Goal: Information Seeking & Learning: Learn about a topic

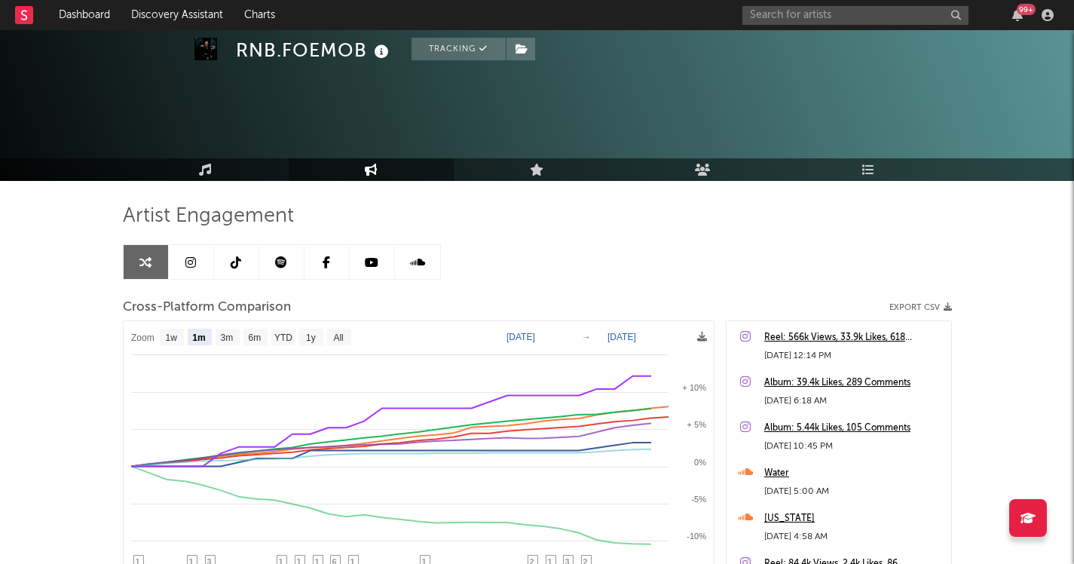
select select "1m"
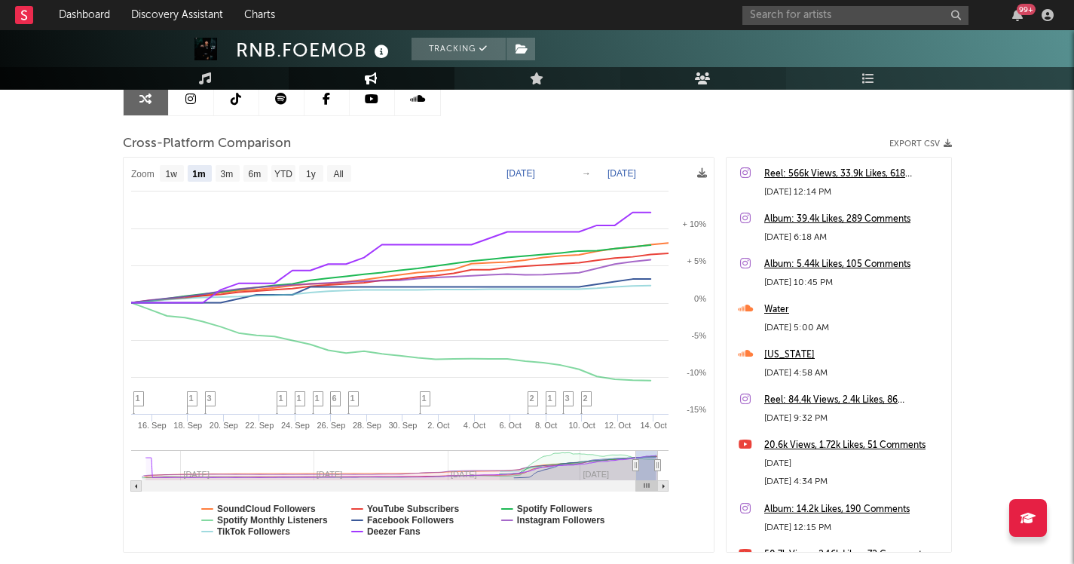
click at [680, 72] on link "Audience" at bounding box center [703, 78] width 166 height 23
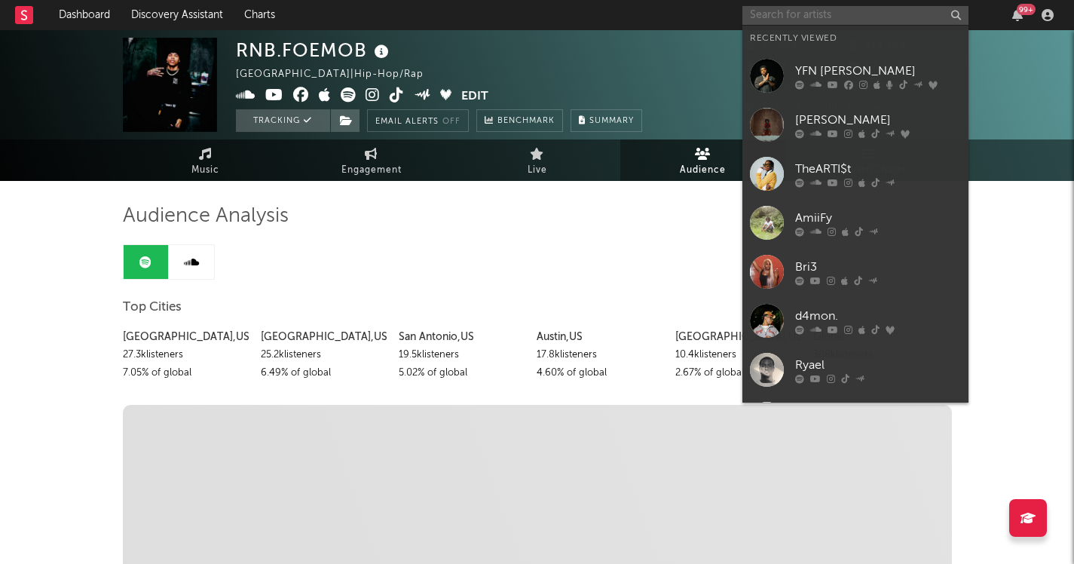
click at [841, 17] on input "text" at bounding box center [855, 15] width 226 height 19
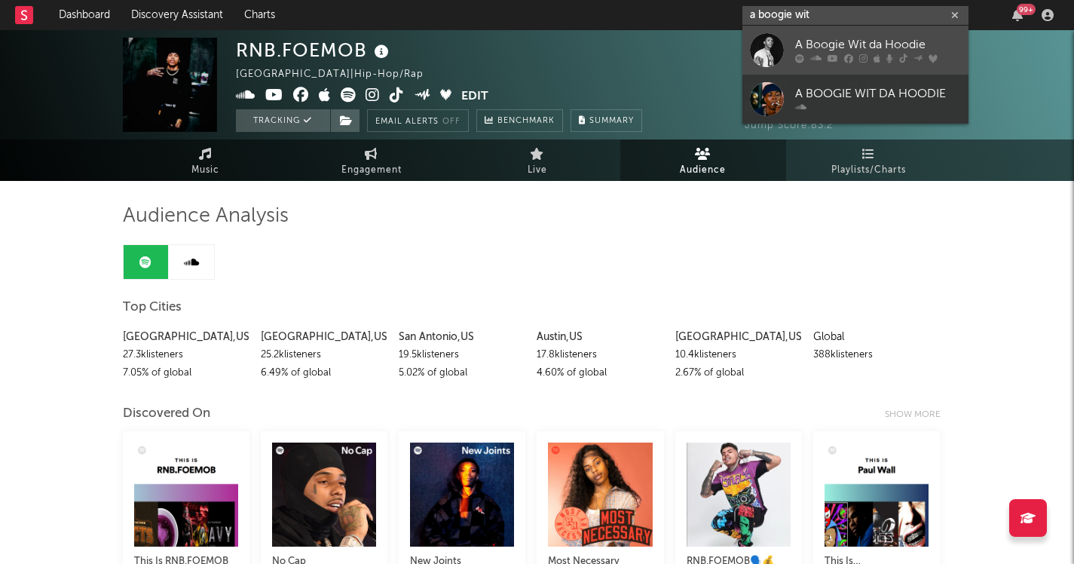
type input "a boogie wit"
click at [887, 44] on div "A Boogie Wit da Hoodie" at bounding box center [878, 45] width 166 height 18
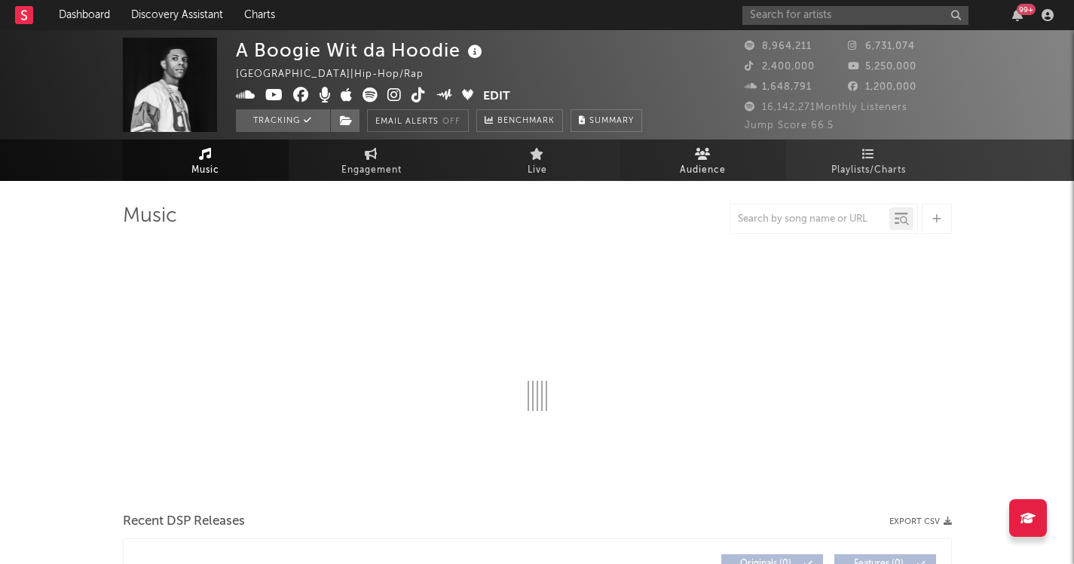
click at [650, 164] on link "Audience" at bounding box center [703, 159] width 166 height 41
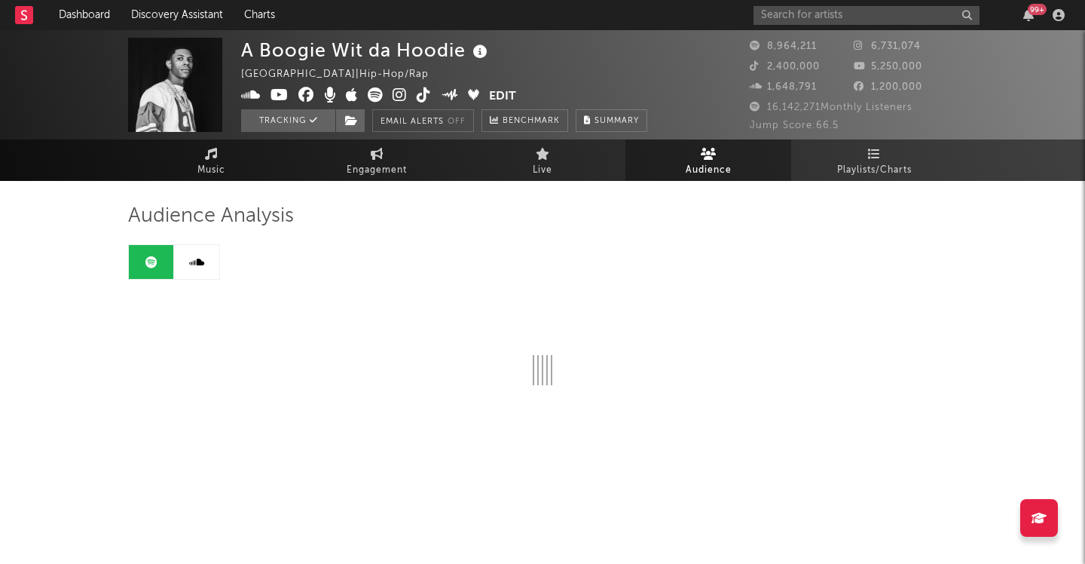
click at [759, 173] on link "Audience" at bounding box center [708, 159] width 166 height 41
